Goal: Task Accomplishment & Management: Manage account settings

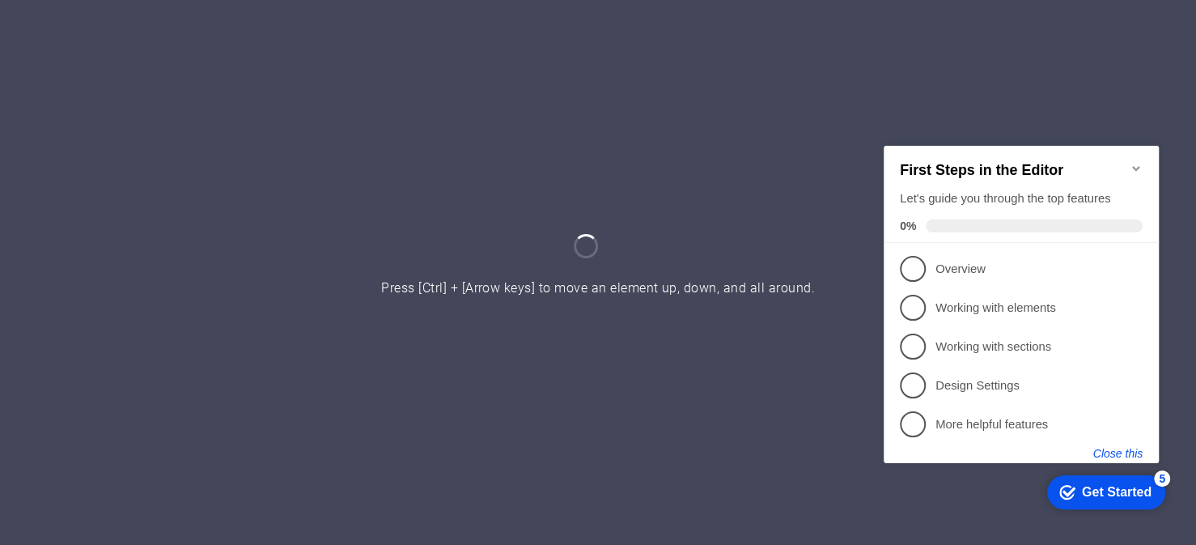
click at [1128, 448] on button "Close this" at bounding box center [1118, 452] width 49 height 13
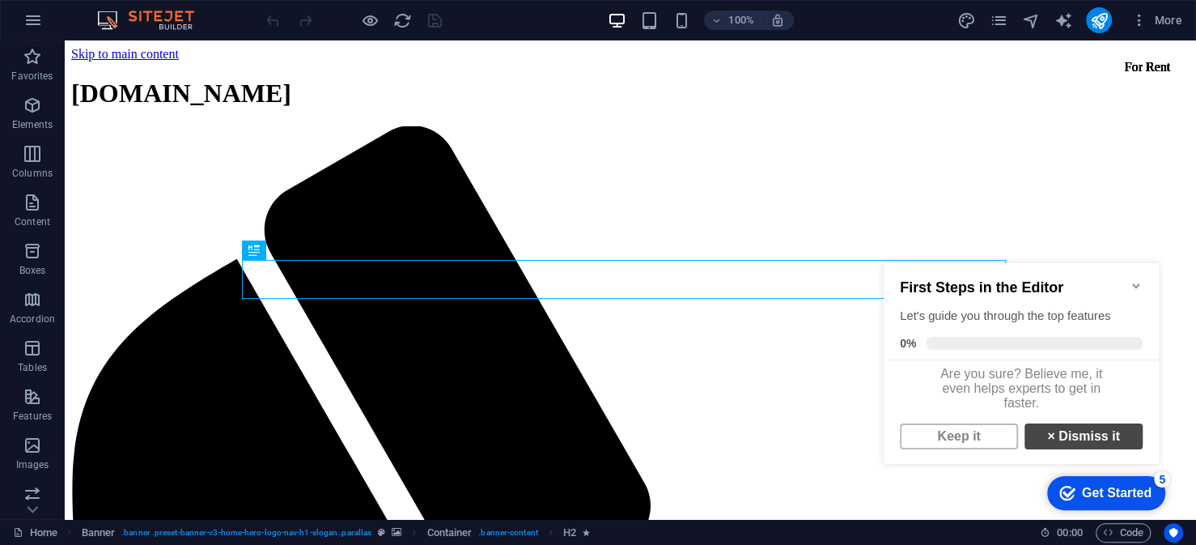
click at [1077, 445] on link "× Dismiss it" at bounding box center [1084, 436] width 118 height 26
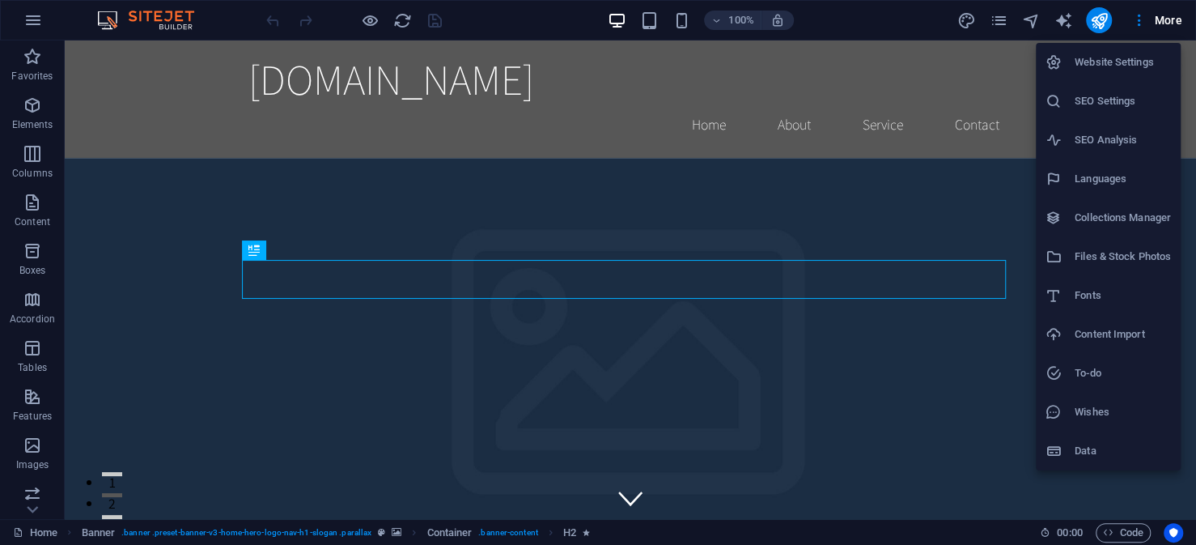
click at [0, 0] on div at bounding box center [0, 0] width 0 height 0
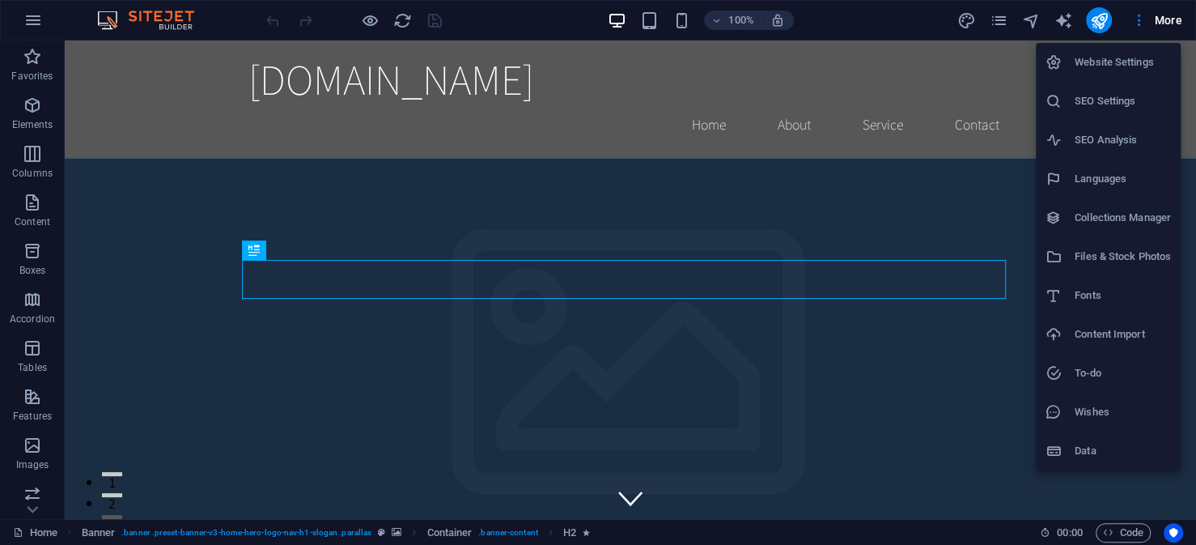
click at [0, 0] on div at bounding box center [0, 0] width 0 height 0
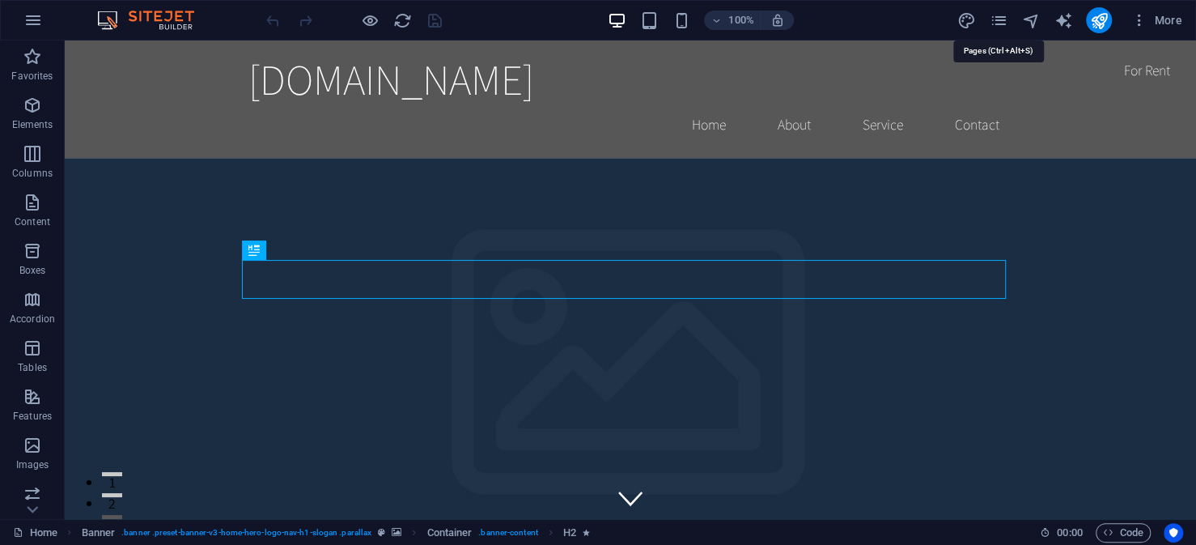
click at [0, 0] on icon "pages" at bounding box center [0, 0] width 0 height 0
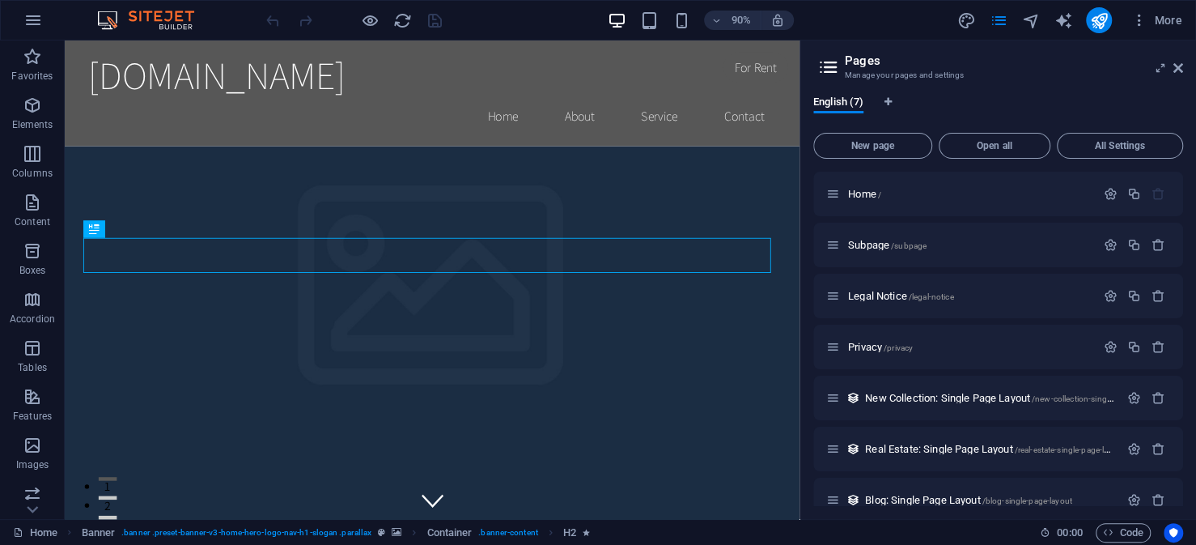
click at [0, 0] on icon "button" at bounding box center [0, 0] width 0 height 0
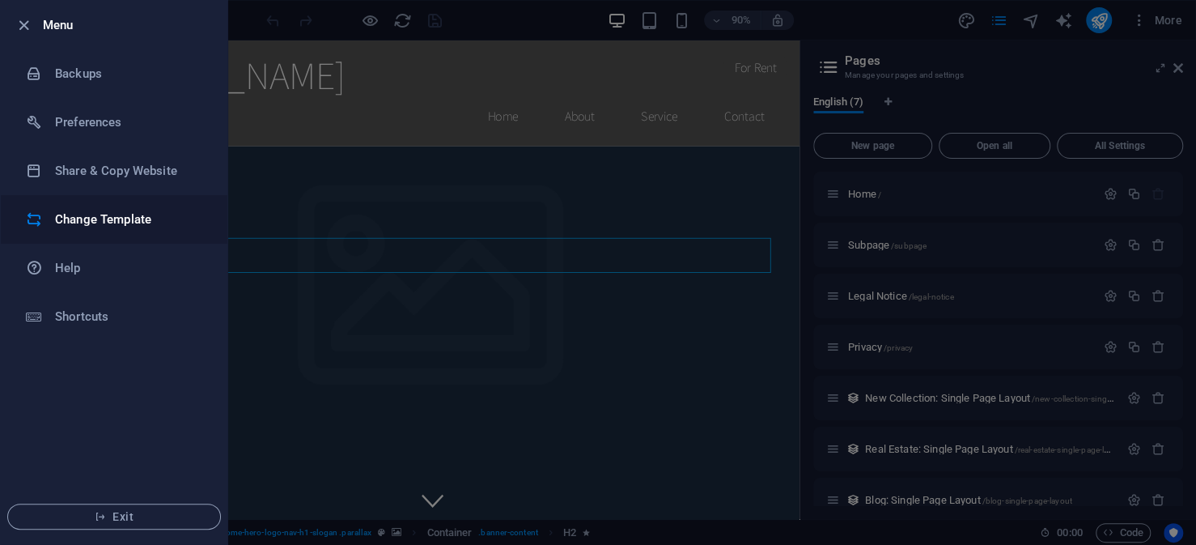
click at [139, 227] on h6 "Change Template" at bounding box center [130, 219] width 150 height 19
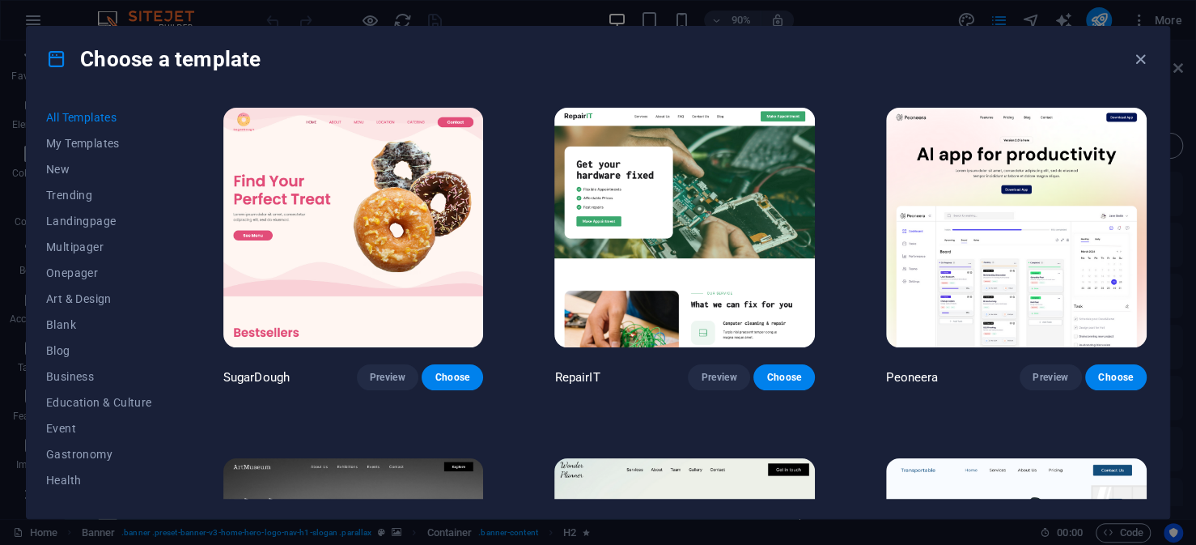
click at [100, 113] on span "All Templates" at bounding box center [99, 117] width 106 height 13
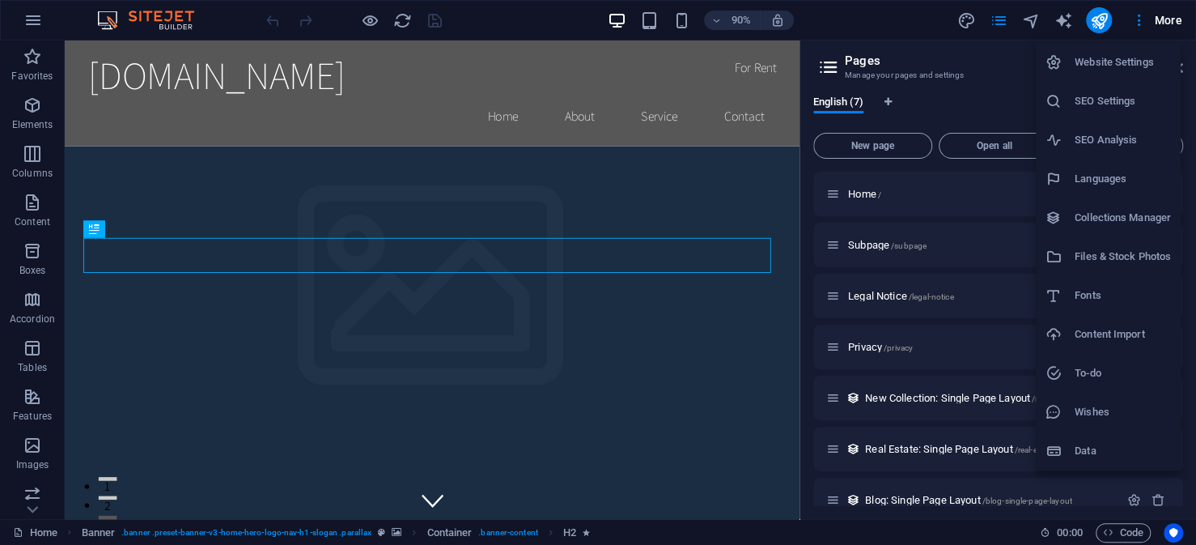
click at [1141, 17] on div at bounding box center [598, 272] width 1196 height 545
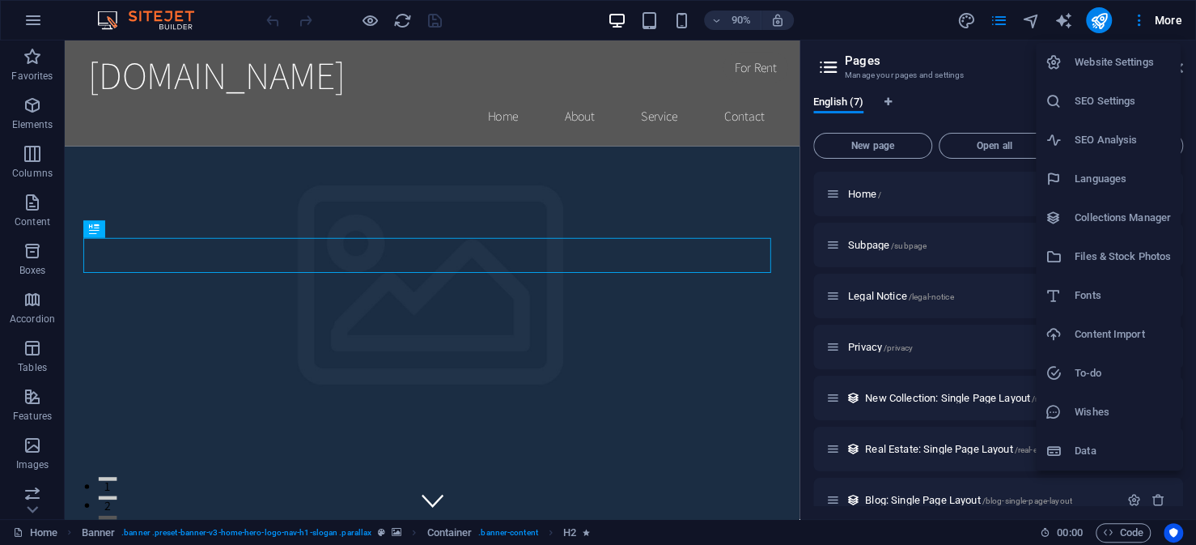
click at [1132, 64] on h6 "Website Settings" at bounding box center [1123, 62] width 96 height 19
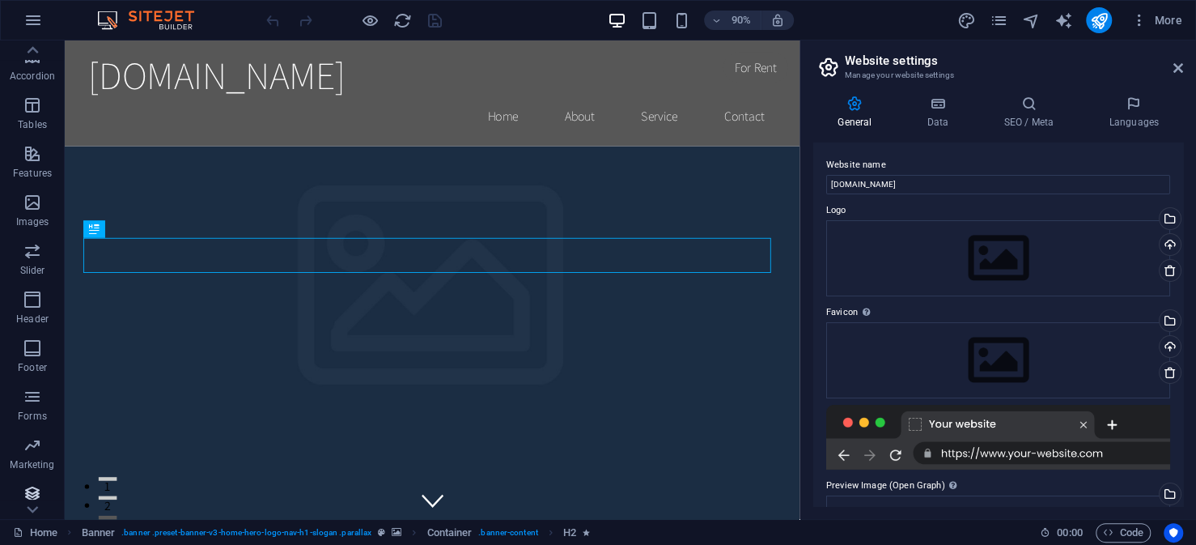
scroll to position [250, 0]
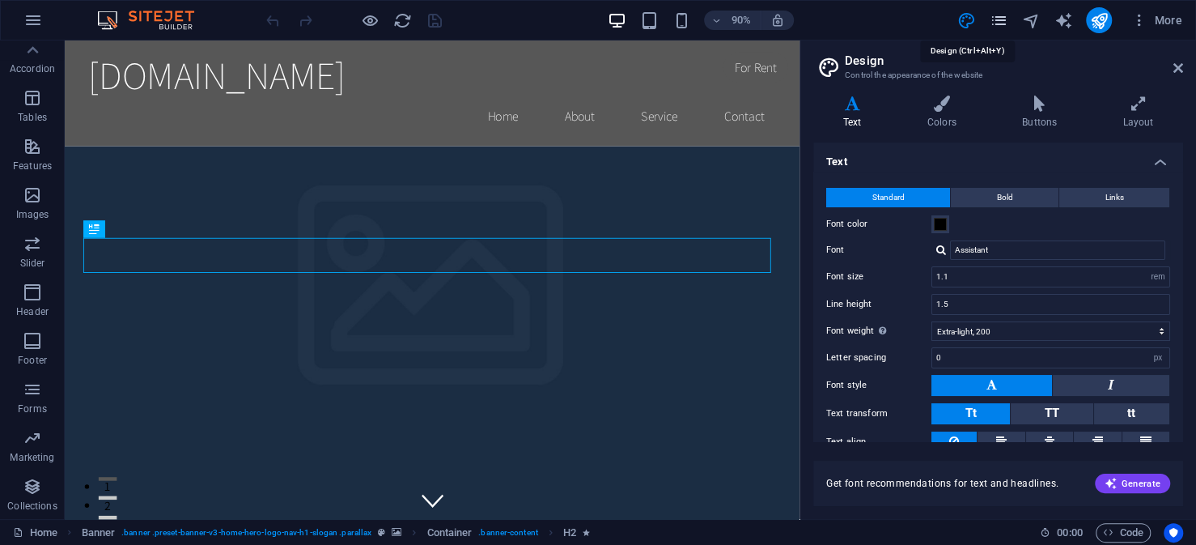
click at [0, 0] on icon "pages" at bounding box center [0, 0] width 0 height 0
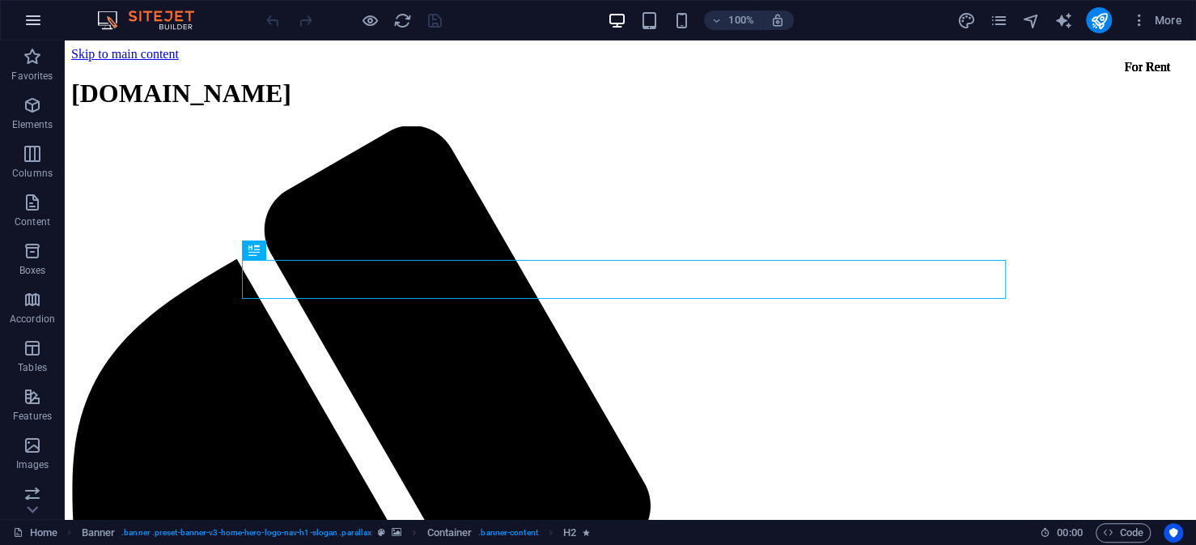
click at [554, 444] on icon "button" at bounding box center [566, 451] width 24 height 15
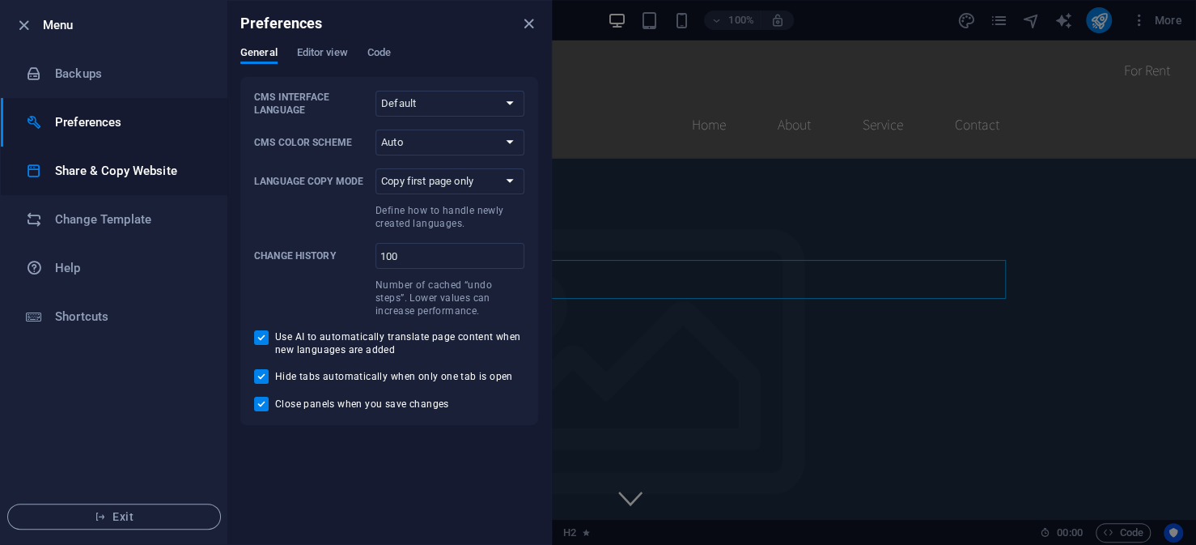
click at [0, 0] on h6 "Share & Copy Website" at bounding box center [0, 0] width 0 height 0
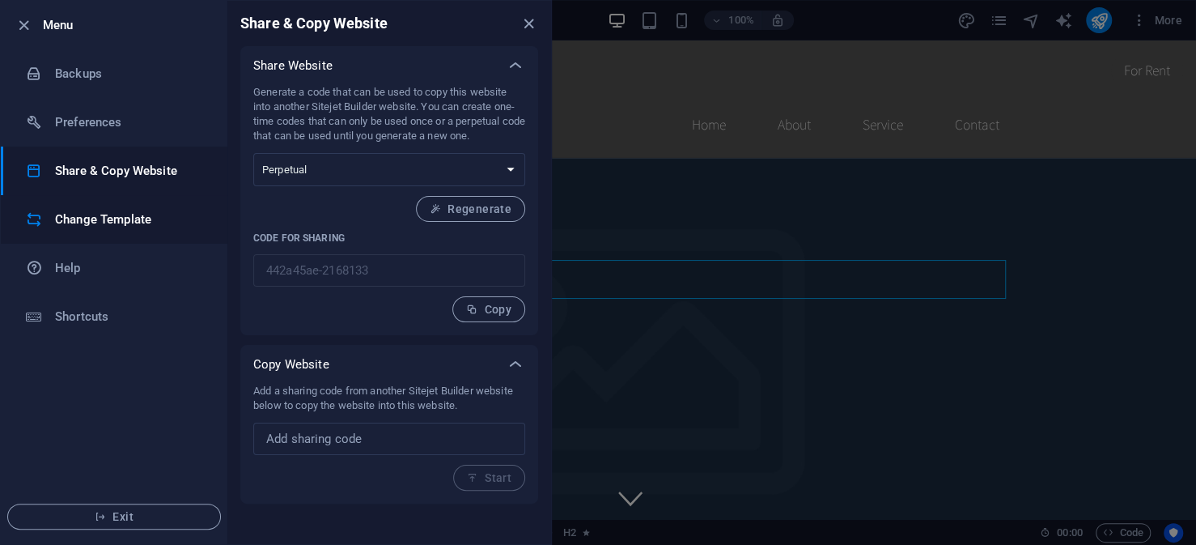
click at [0, 0] on h6 "Change Template" at bounding box center [0, 0] width 0 height 0
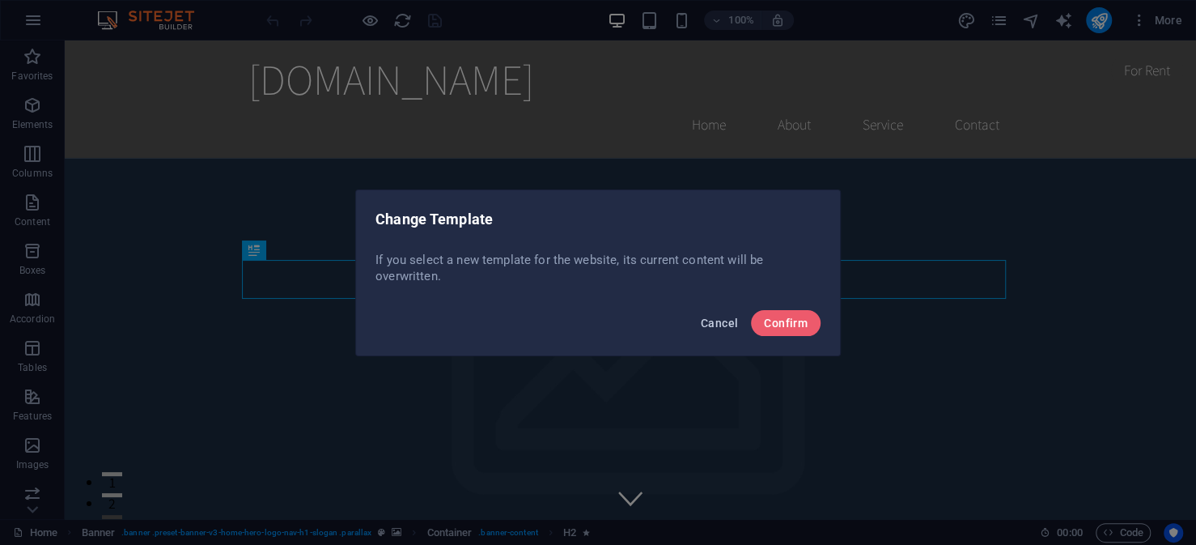
click at [707, 321] on span "Cancel" at bounding box center [719, 323] width 37 height 13
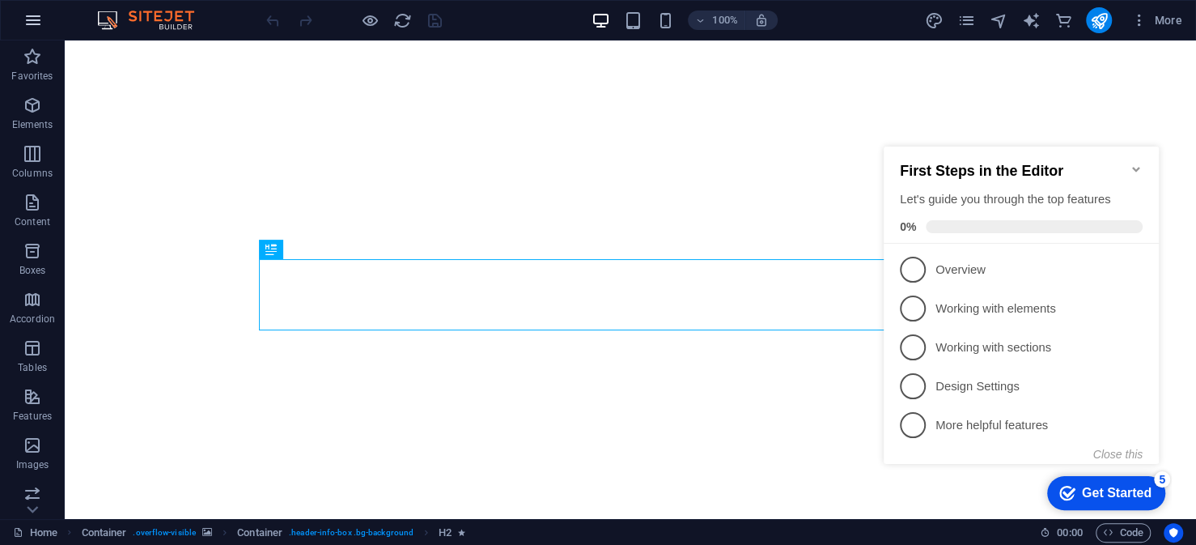
click at [35, 15] on icon "button" at bounding box center [32, 20] width 19 height 19
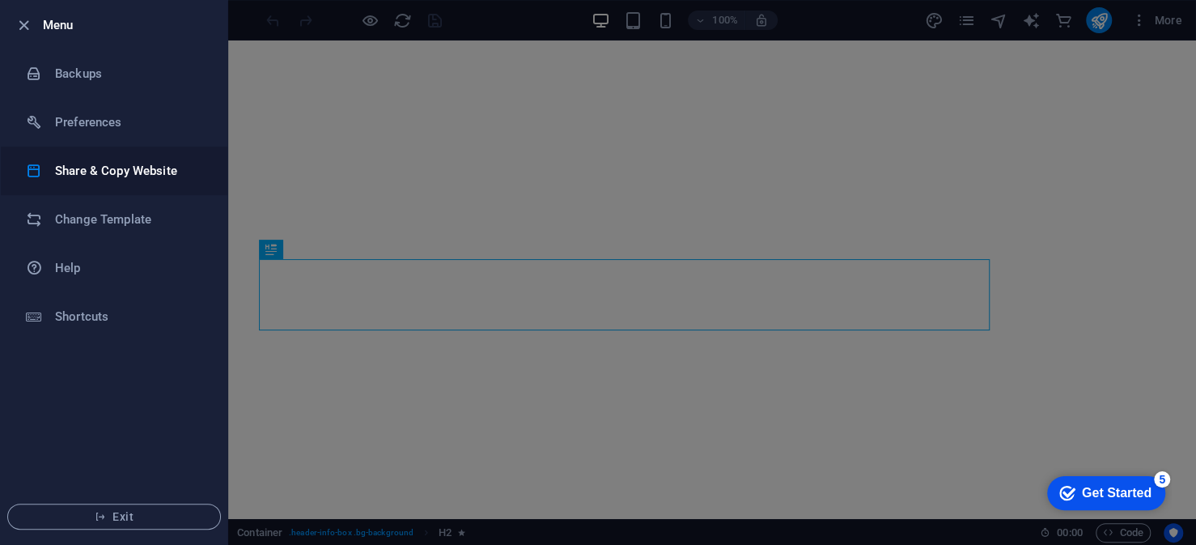
click at [87, 171] on h6 "Share & Copy Website" at bounding box center [130, 170] width 150 height 19
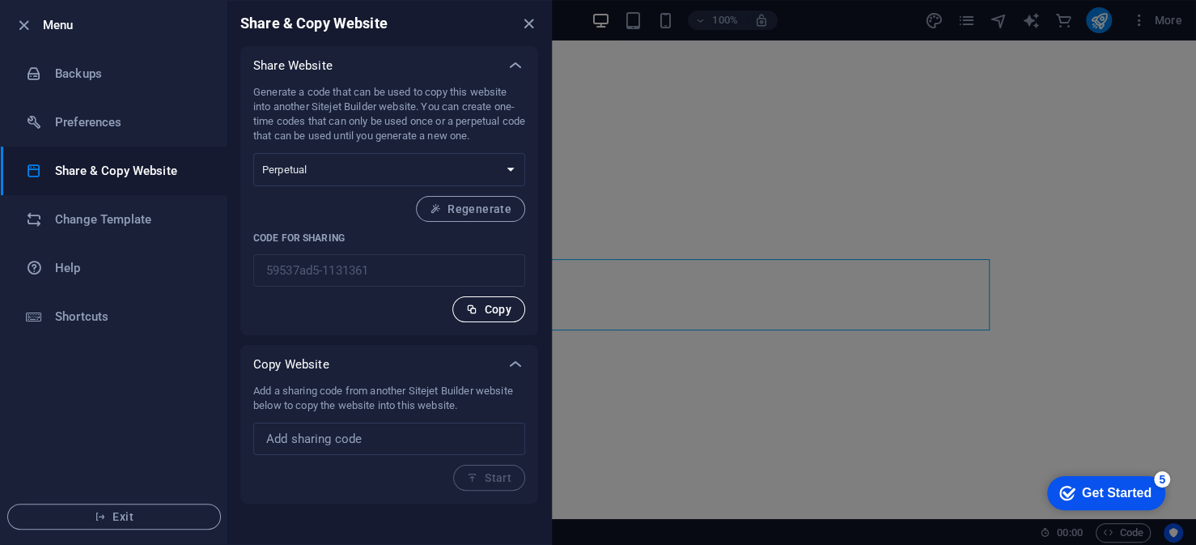
click at [499, 308] on span "Copy" at bounding box center [488, 309] width 45 height 13
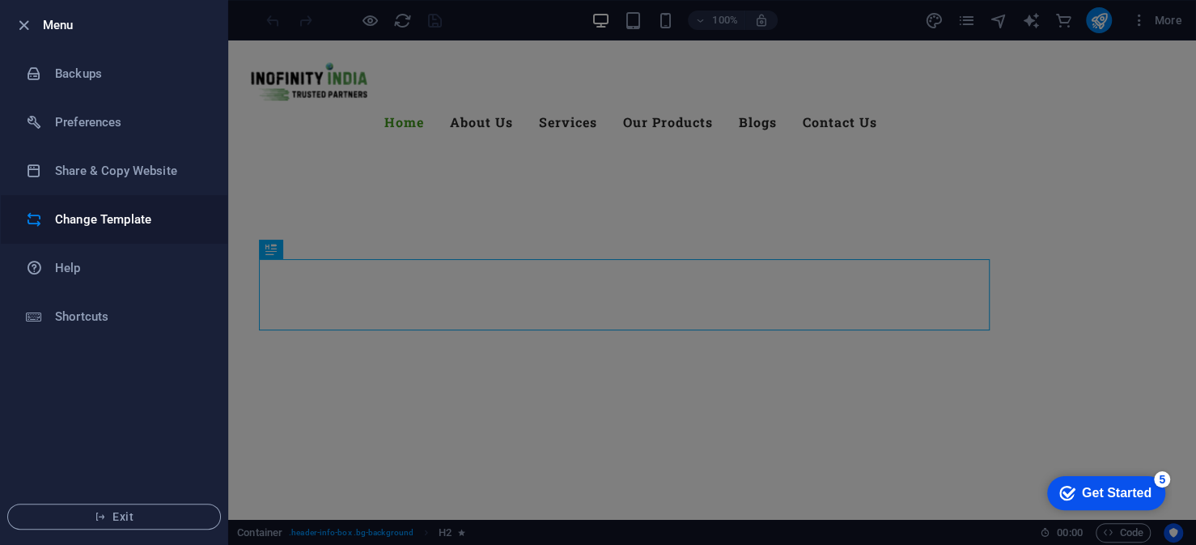
click at [93, 219] on h6 "Change Template" at bounding box center [130, 219] width 150 height 19
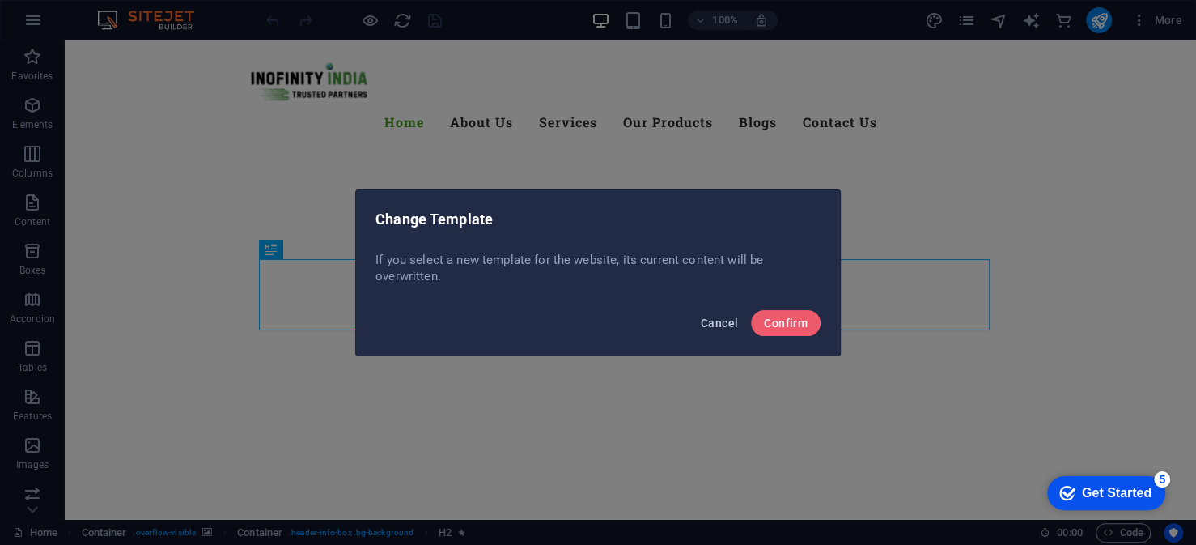
drag, startPoint x: 716, startPoint y: 320, endPoint x: 885, endPoint y: 111, distance: 268.3
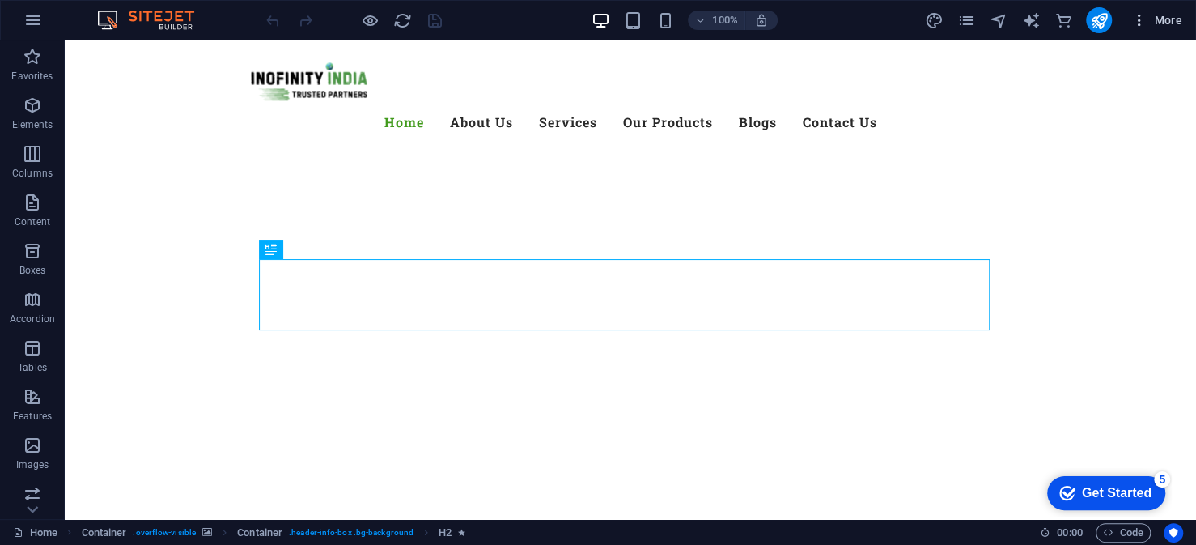
click at [1156, 19] on span "More" at bounding box center [1157, 20] width 51 height 16
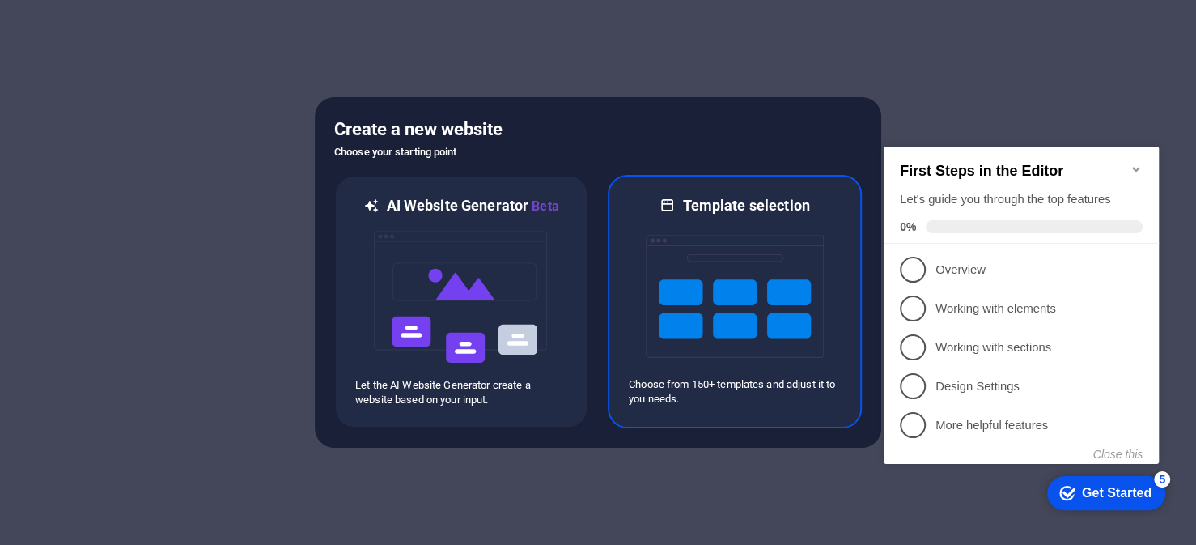
click at [783, 287] on img at bounding box center [735, 296] width 178 height 162
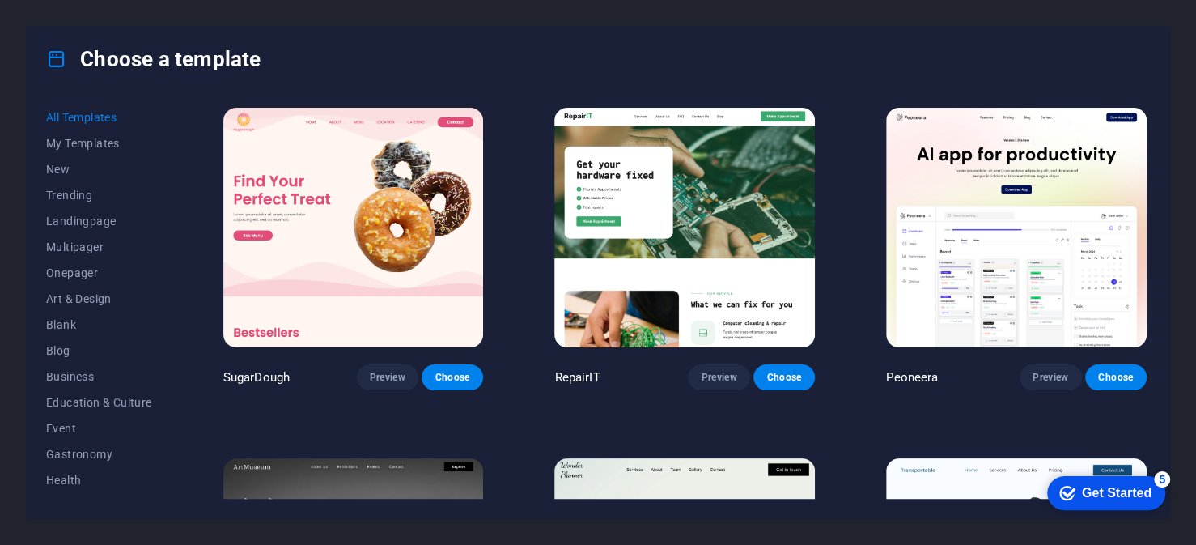
drag, startPoint x: 1131, startPoint y: 493, endPoint x: 1150, endPoint y: 503, distance: 22.1
click at [1150, 503] on div "checkmark Get Started 5" at bounding box center [1106, 493] width 118 height 34
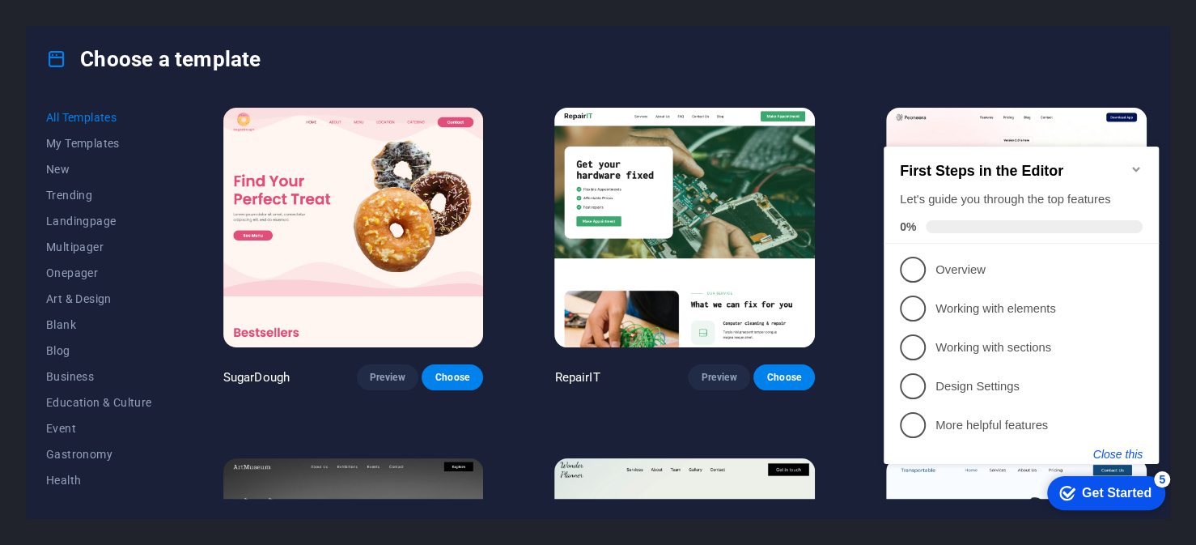
click at [1135, 454] on button "Close this" at bounding box center [1118, 454] width 49 height 13
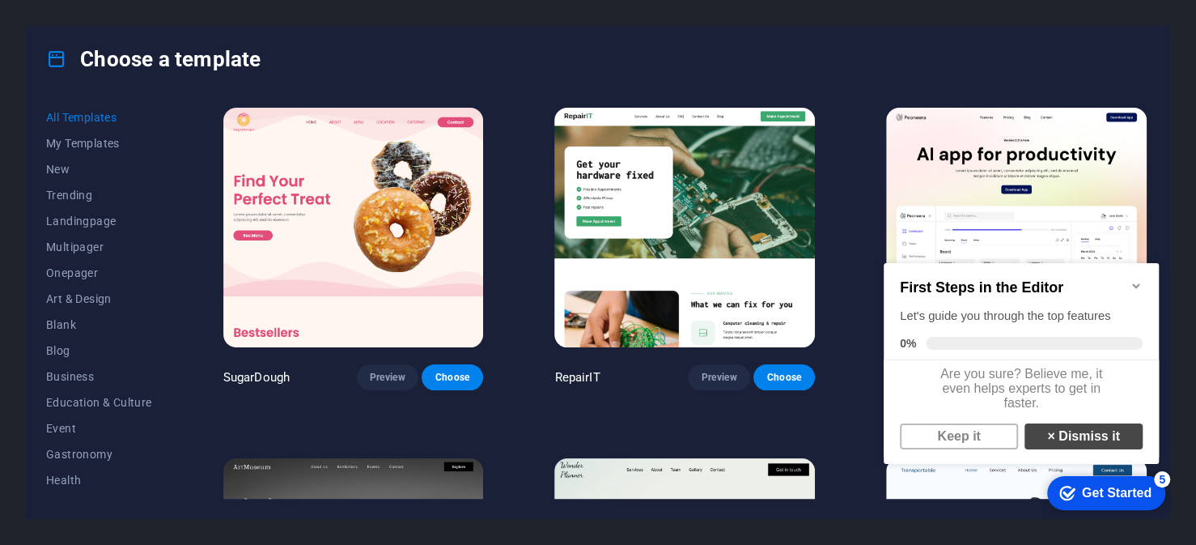
click at [1059, 448] on link "× Dismiss it" at bounding box center [1084, 436] width 118 height 26
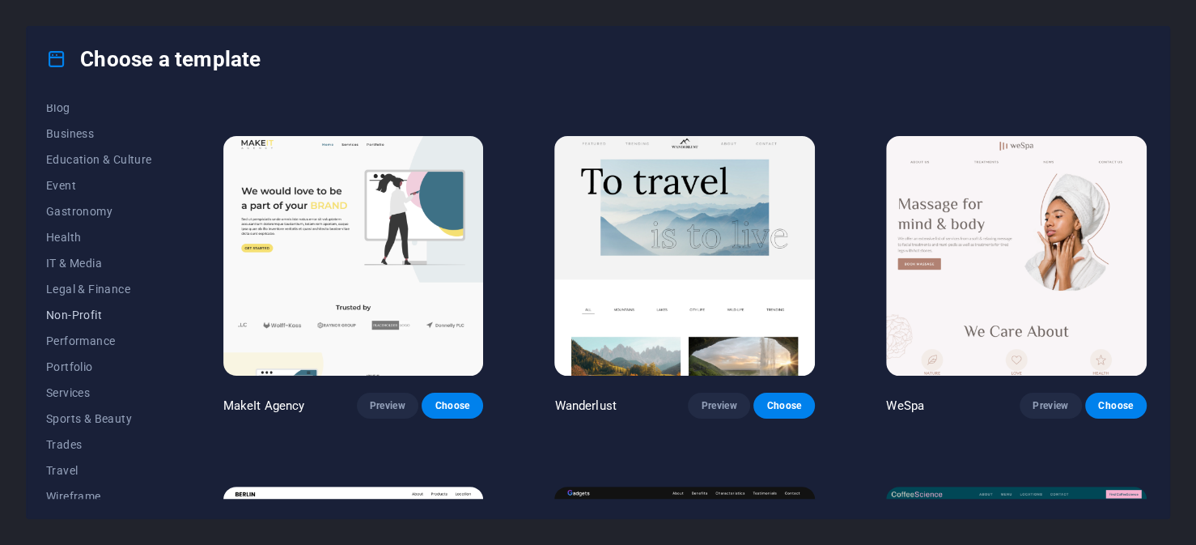
scroll to position [253, 0]
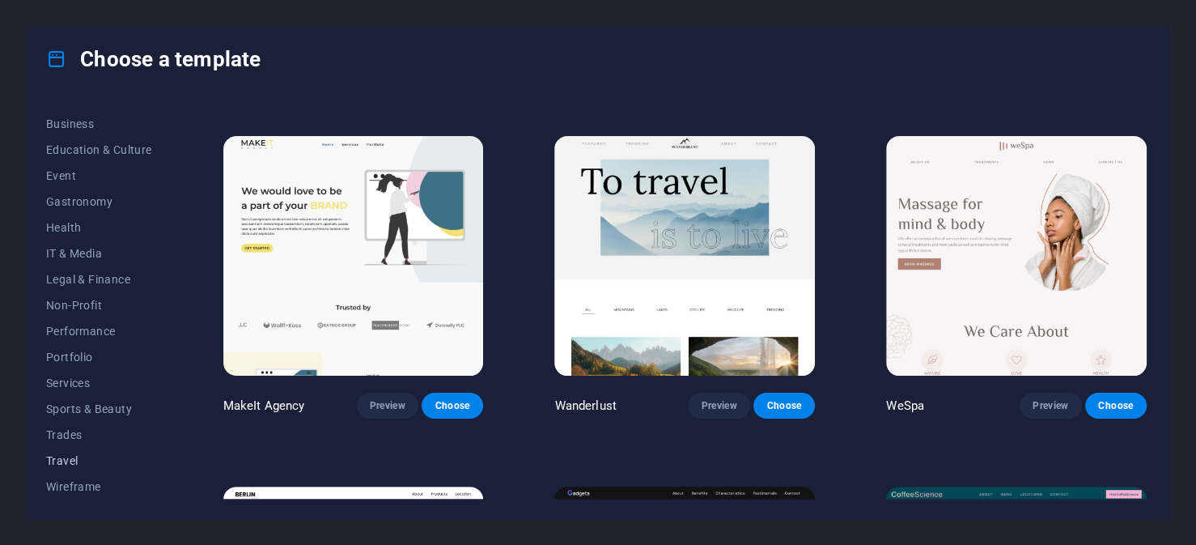
click at [72, 455] on span "Travel" at bounding box center [99, 460] width 106 height 13
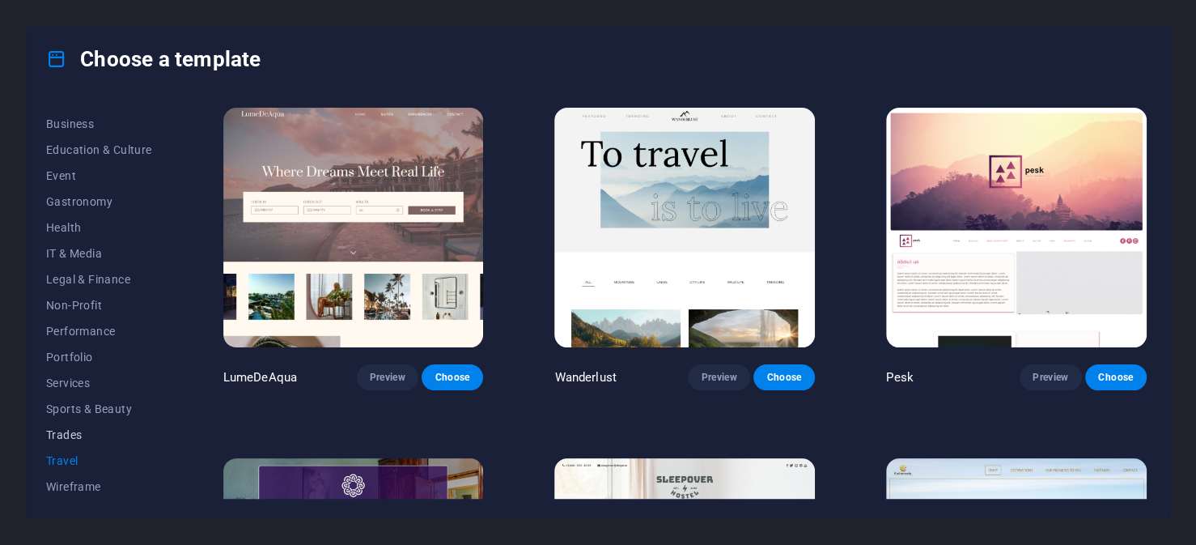
click at [79, 434] on span "Trades" at bounding box center [99, 434] width 106 height 13
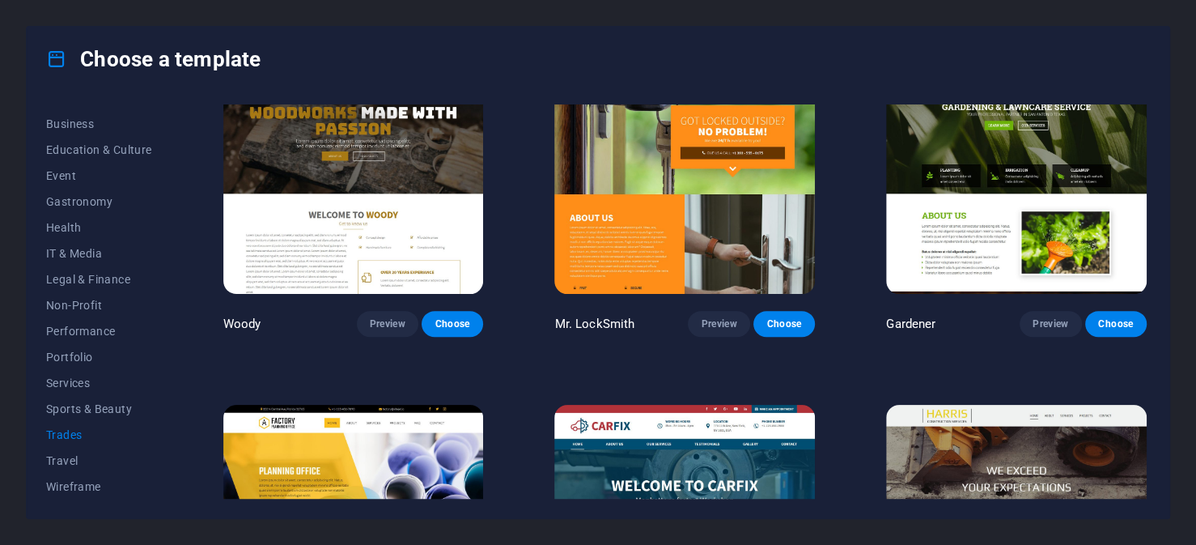
scroll to position [588, 0]
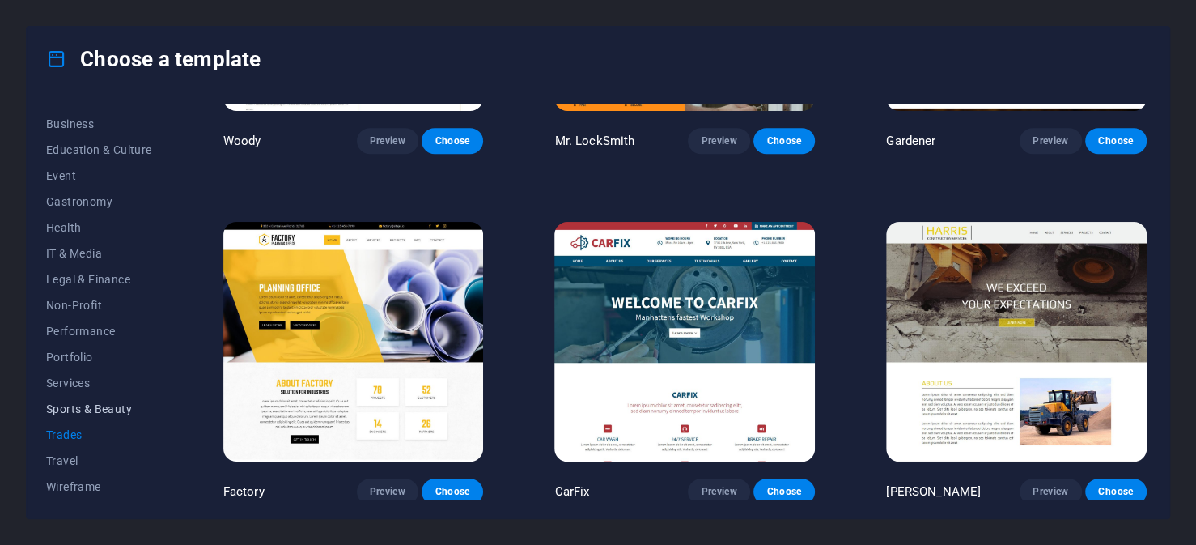
click at [101, 405] on span "Sports & Beauty" at bounding box center [99, 408] width 106 height 13
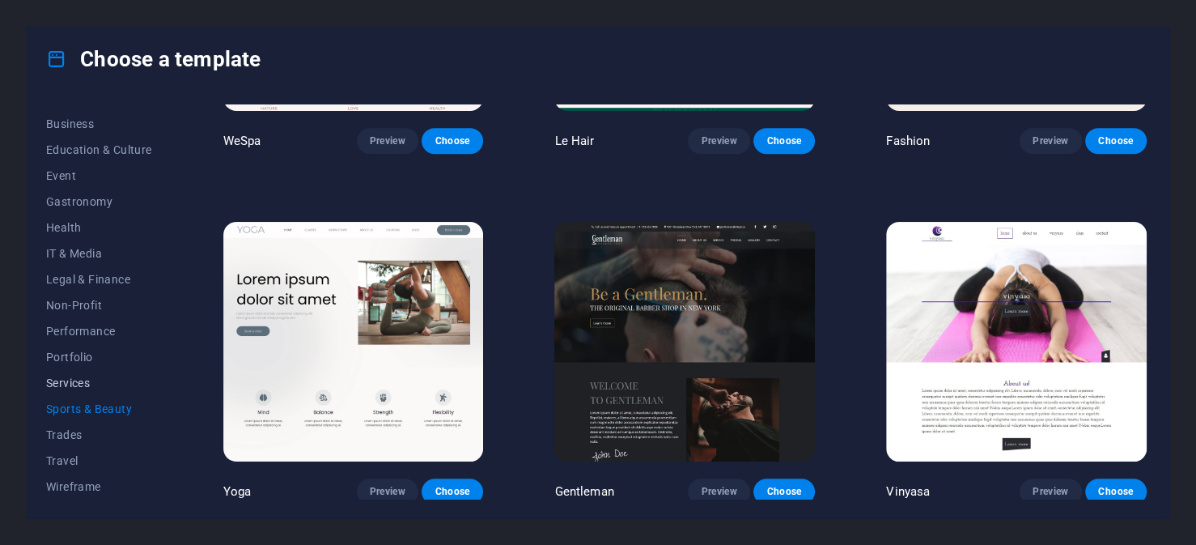
click at [81, 385] on span "Services" at bounding box center [99, 382] width 106 height 13
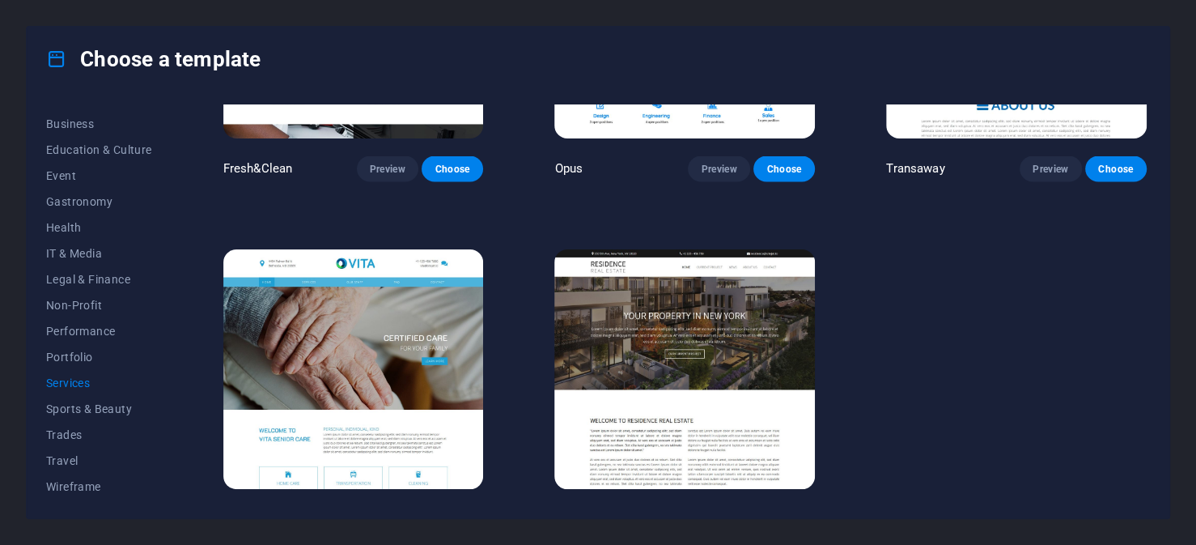
scroll to position [1984, 0]
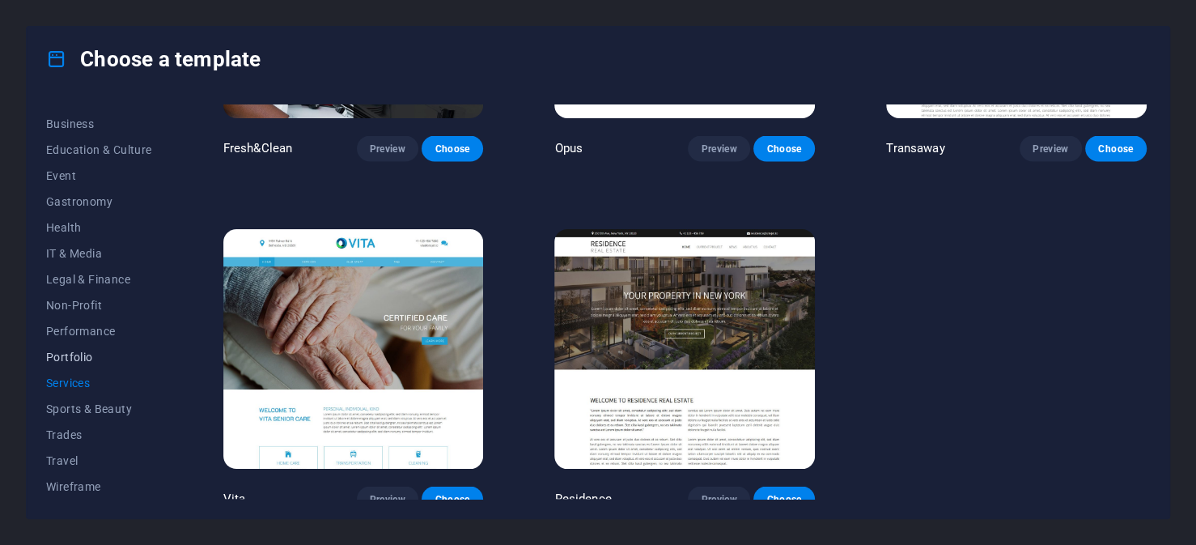
click at [80, 355] on span "Portfolio" at bounding box center [99, 357] width 106 height 13
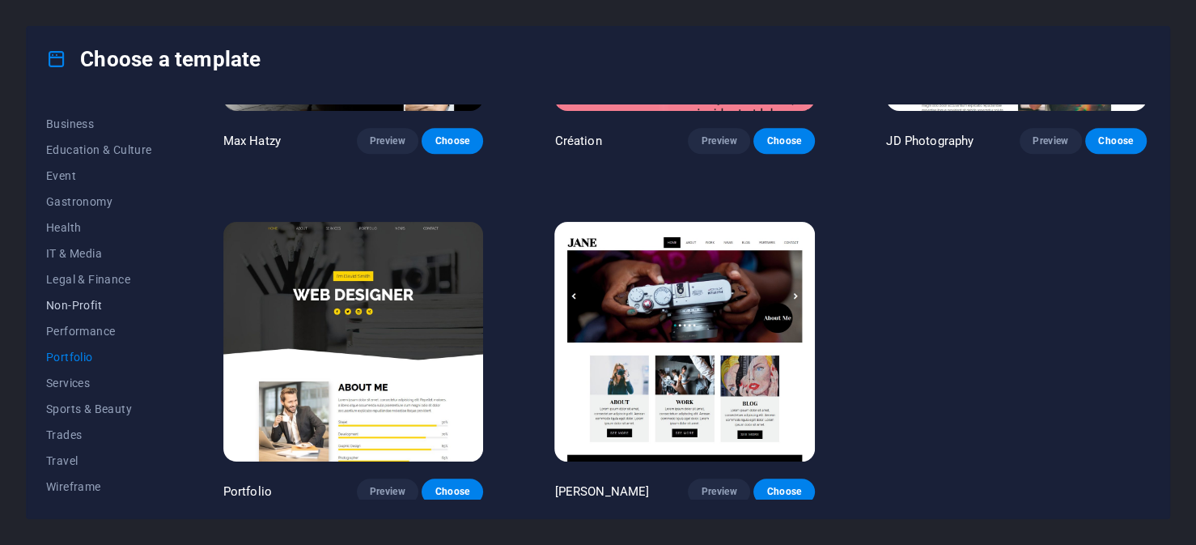
click at [88, 307] on span "Non-Profit" at bounding box center [99, 305] width 106 height 13
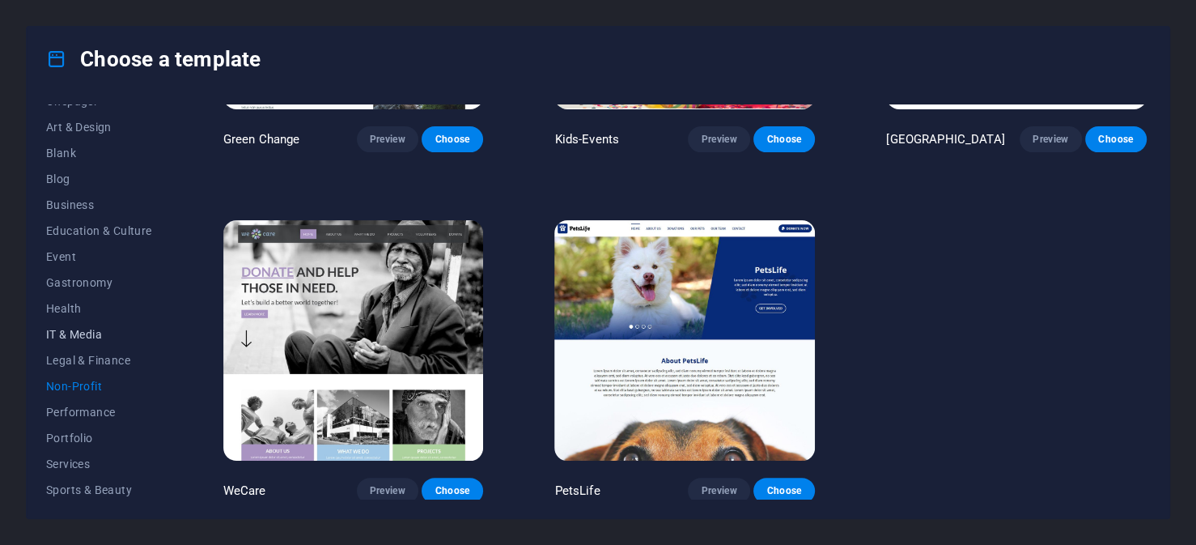
scroll to position [91, 0]
click at [77, 281] on span "Business" at bounding box center [99, 285] width 106 height 13
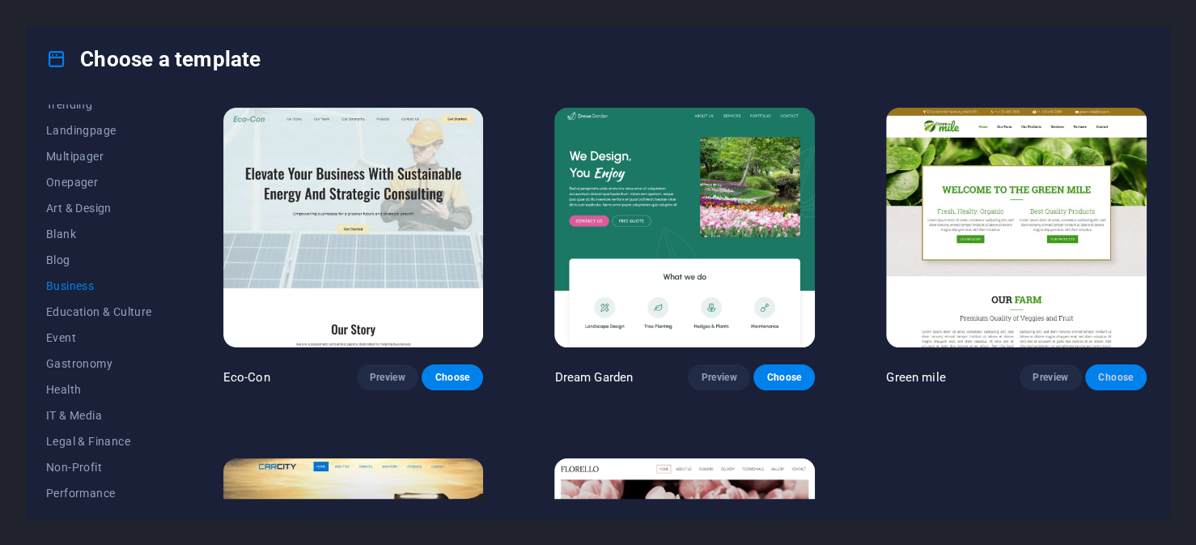
click at [1125, 374] on span "Choose" at bounding box center [1116, 377] width 36 height 13
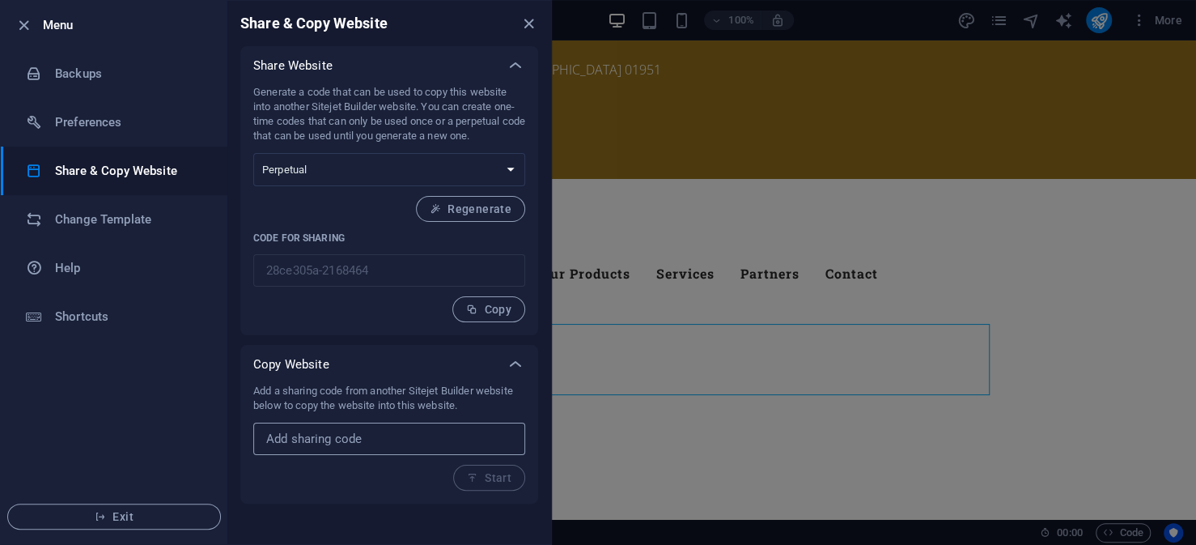
paste input "59537ad5-1131361"
type input "59537ad5-1131361"
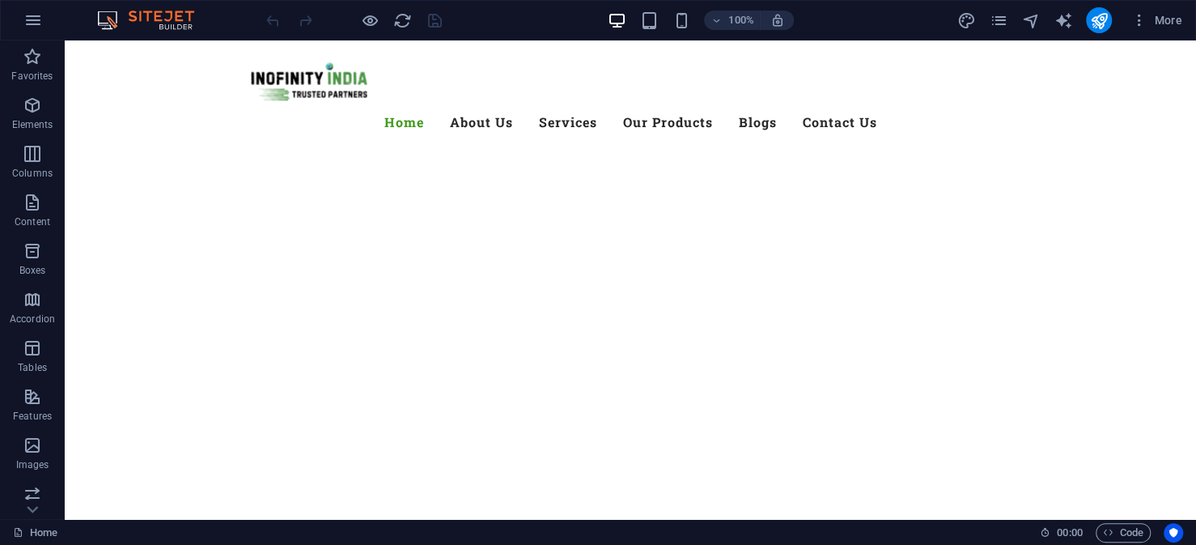
drag, startPoint x: 1187, startPoint y: 406, endPoint x: 1238, endPoint y: 80, distance: 330.2
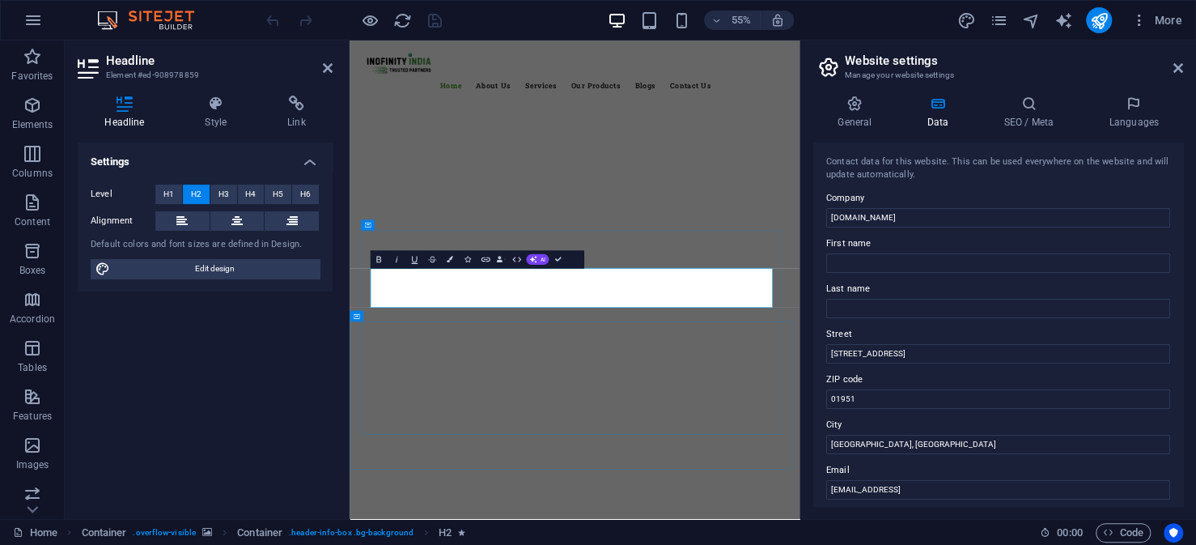
click at [894, 218] on input "[DOMAIN_NAME]" at bounding box center [998, 217] width 344 height 19
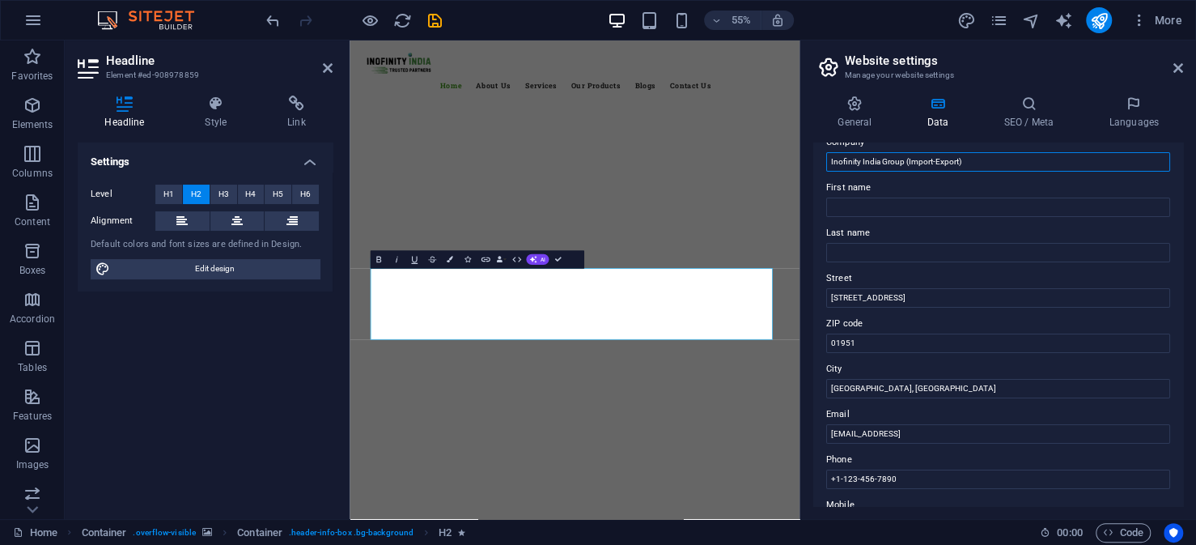
scroll to position [81, 0]
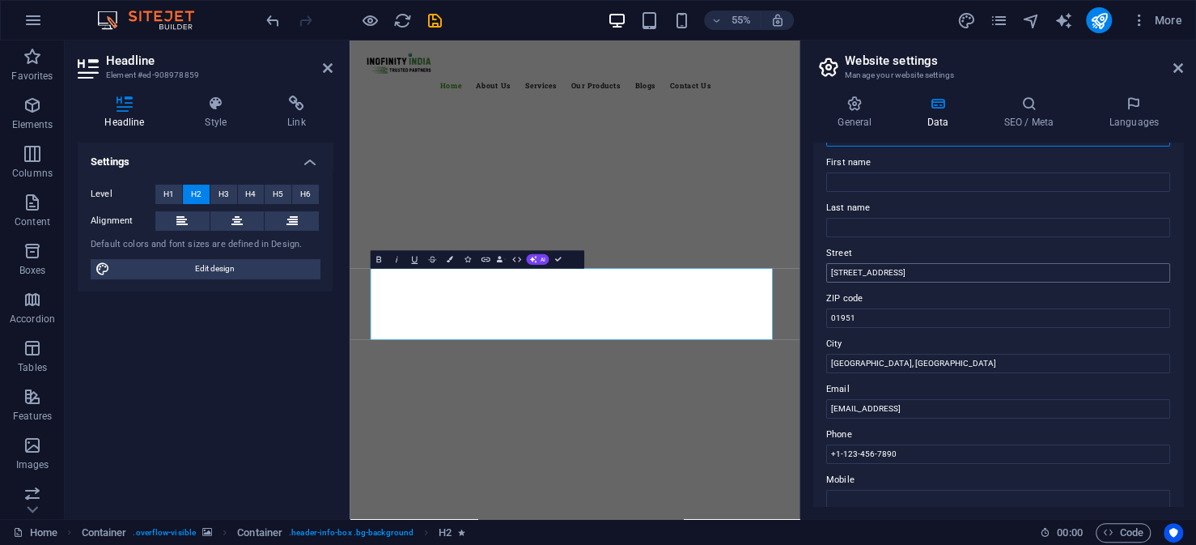
type input "Inofinity India Group (Import-Export)"
click at [900, 273] on input "[STREET_ADDRESS]" at bounding box center [998, 272] width 344 height 19
click at [901, 273] on input "[STREET_ADDRESS]" at bounding box center [998, 272] width 344 height 19
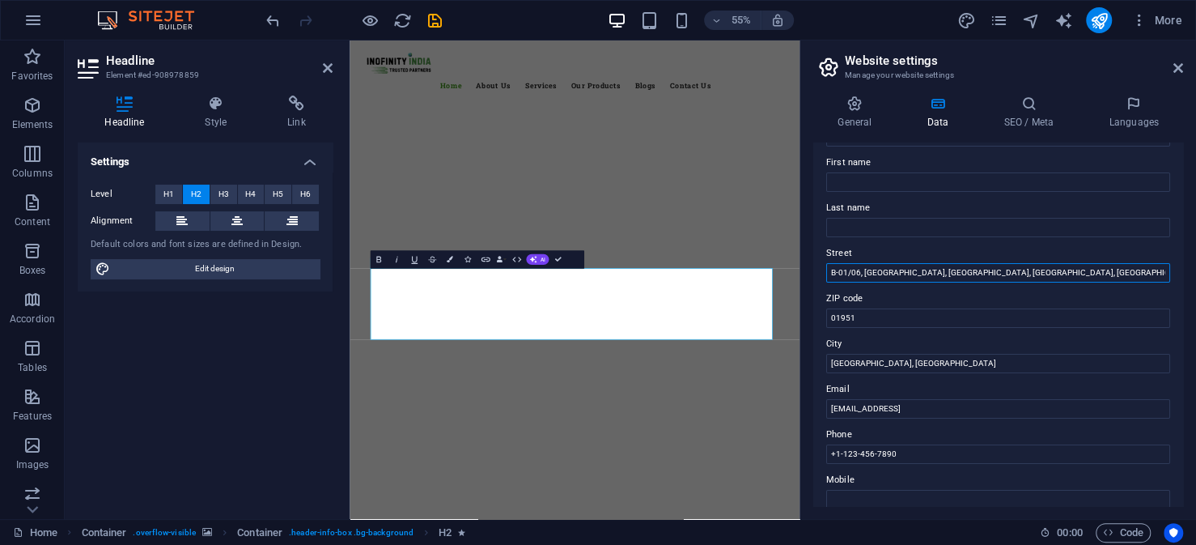
type input "B-01/06, [GEOGRAPHIC_DATA], [GEOGRAPHIC_DATA], [GEOGRAPHIC_DATA], [GEOGRAPHIC_D…"
type input "400612"
type input "Thane"
type input "[EMAIL_ADDRESS][DOMAIN_NAME]"
type input "+"
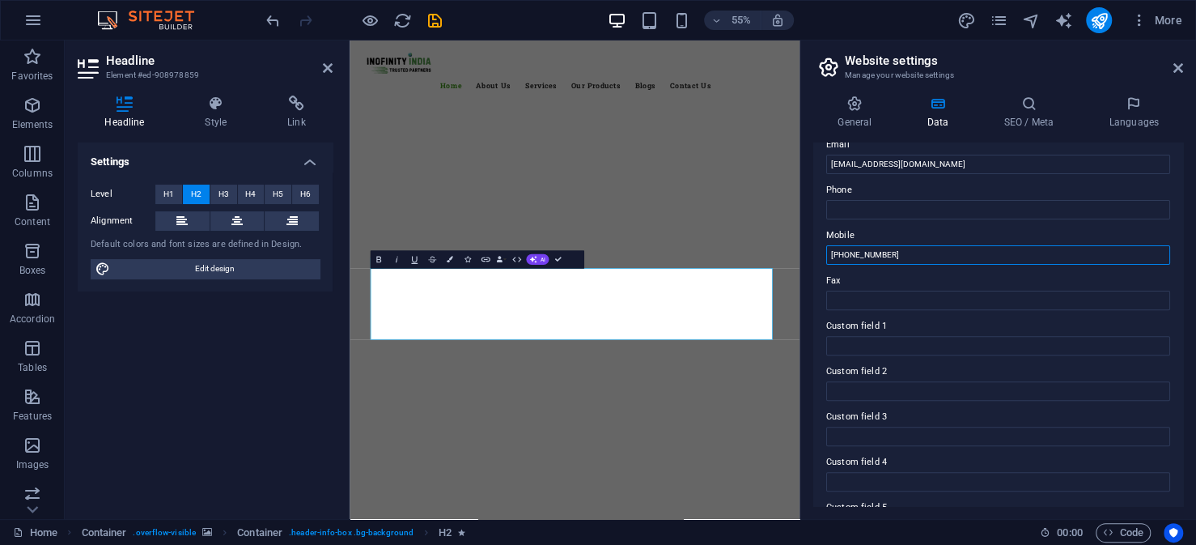
scroll to position [413, 0]
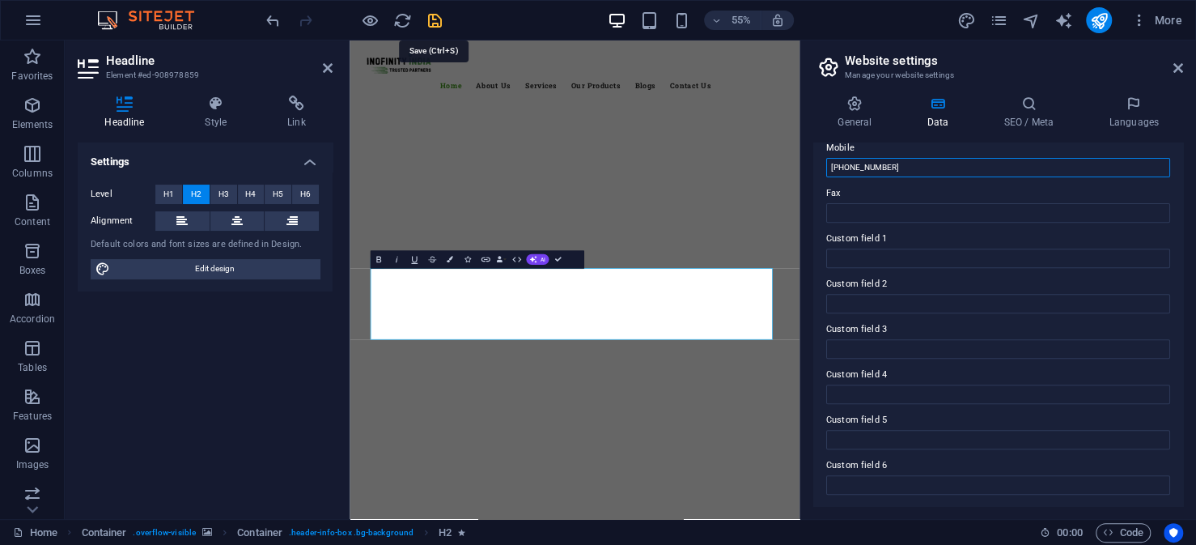
type input "[PHONE_NUMBER]"
click at [431, 19] on icon "save" at bounding box center [435, 20] width 19 height 19
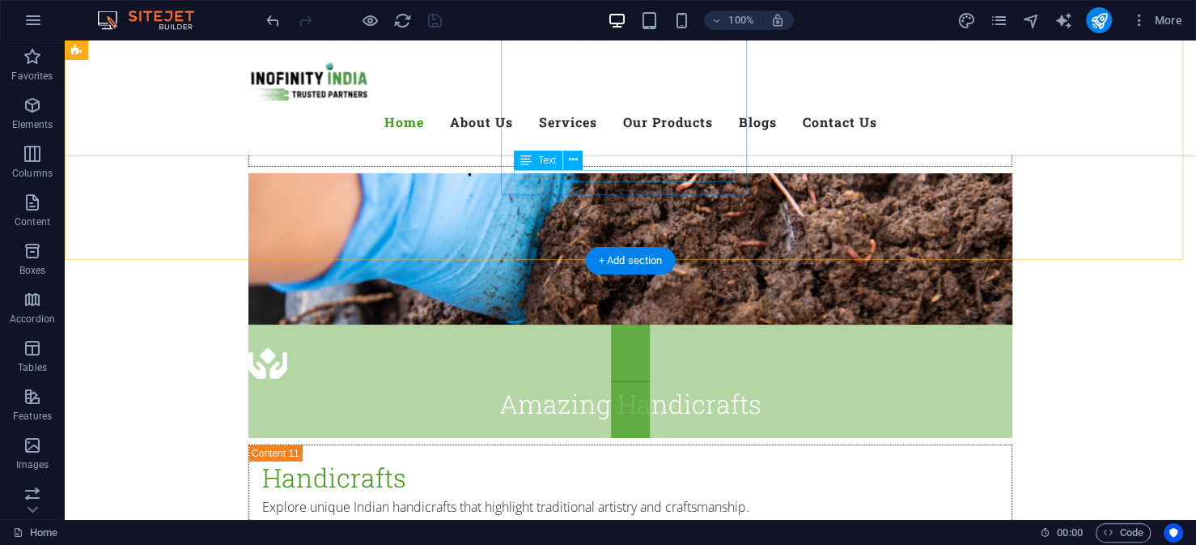
scroll to position [11197, 0]
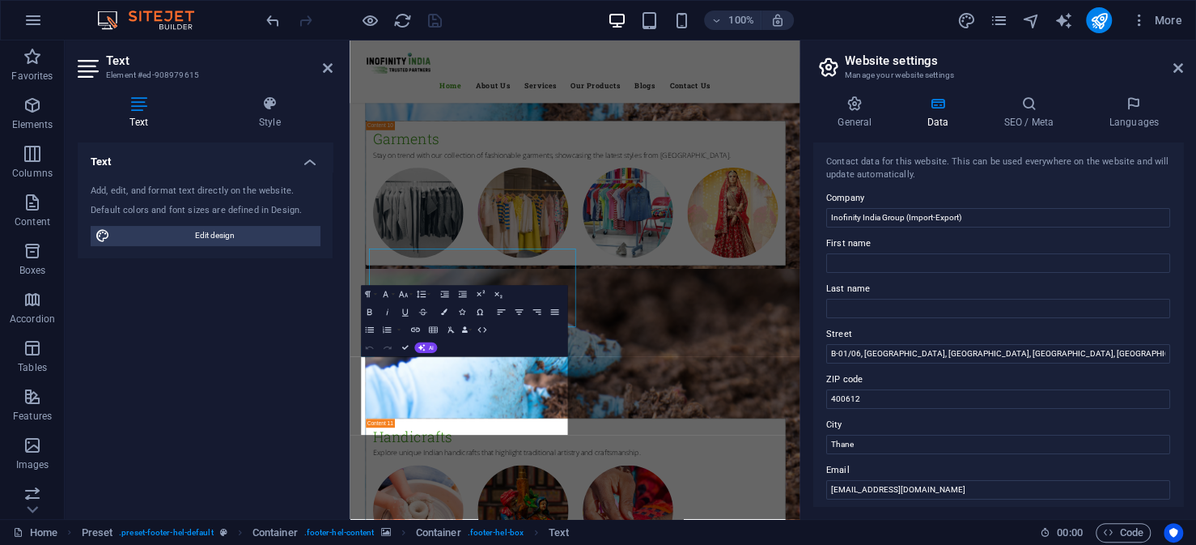
scroll to position [11001, 0]
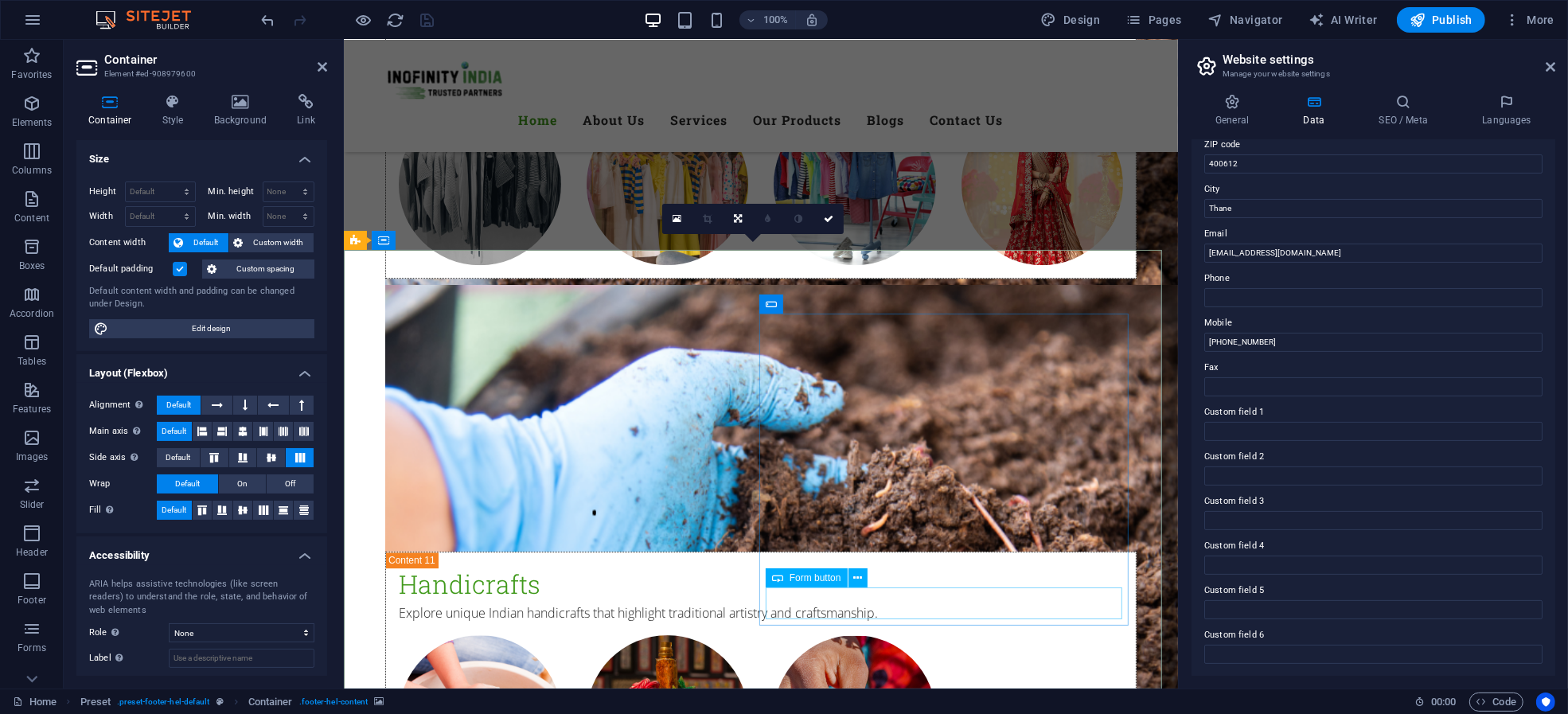
scroll to position [10927, 0]
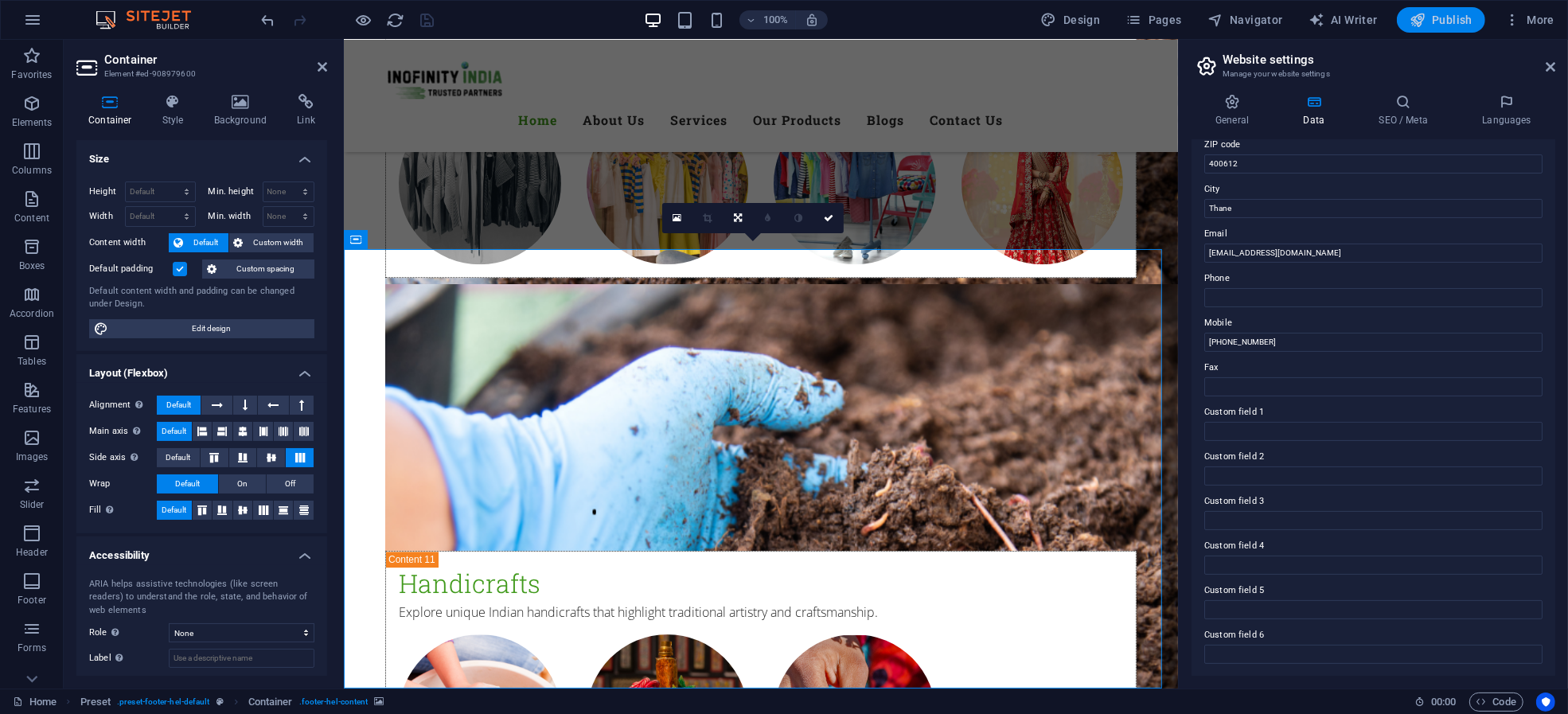
click at [1176, 22] on span "Publish" at bounding box center [1441, 20] width 63 height 16
